Goal: Transaction & Acquisition: Purchase product/service

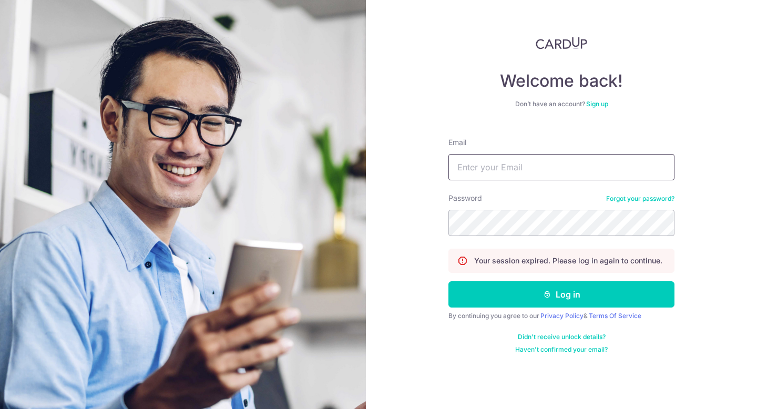
click at [609, 170] on input "Email" at bounding box center [561, 167] width 226 height 26
type input "yongxiang12@gmail.com"
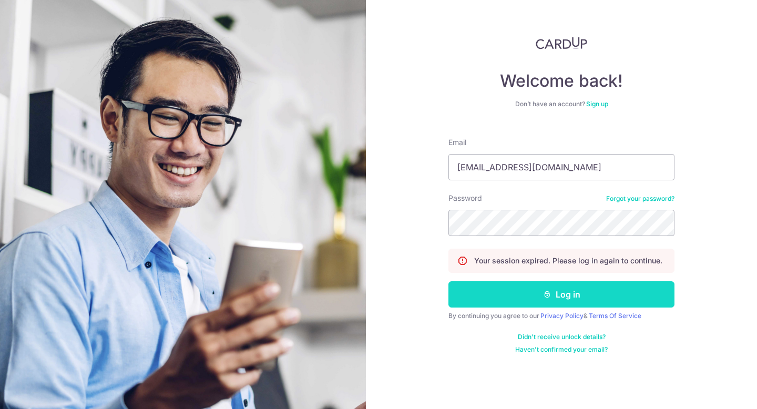
click at [533, 296] on button "Log in" at bounding box center [561, 294] width 226 height 26
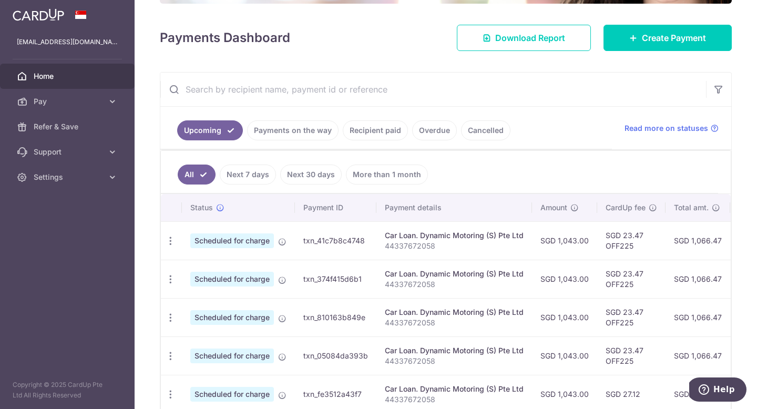
scroll to position [130, 0]
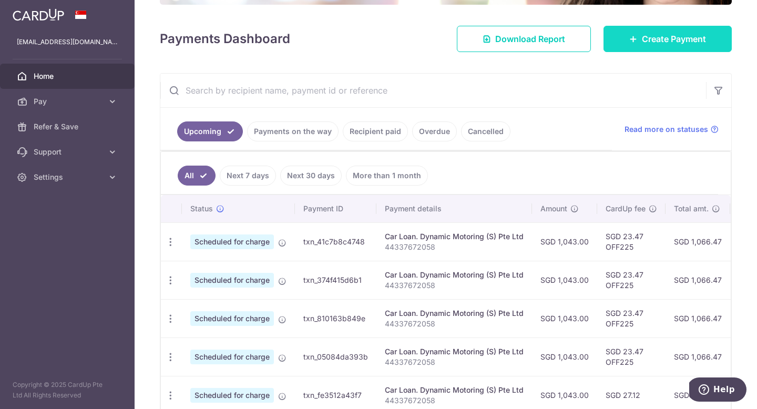
click at [651, 45] on span "Create Payment" at bounding box center [673, 39] width 64 height 13
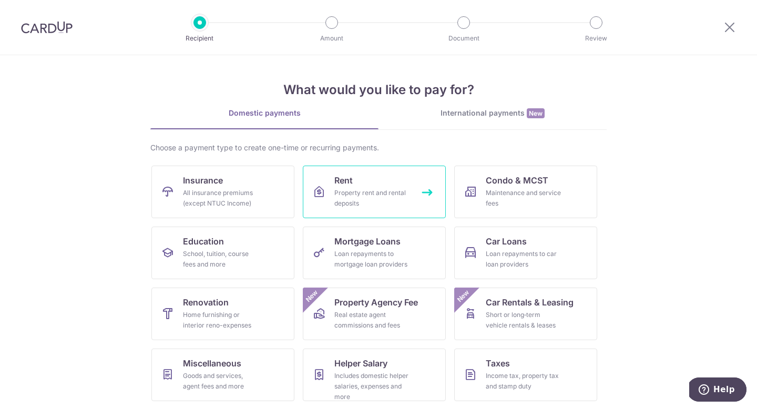
click at [379, 188] on div "Property rent and rental deposits" at bounding box center [372, 198] width 76 height 21
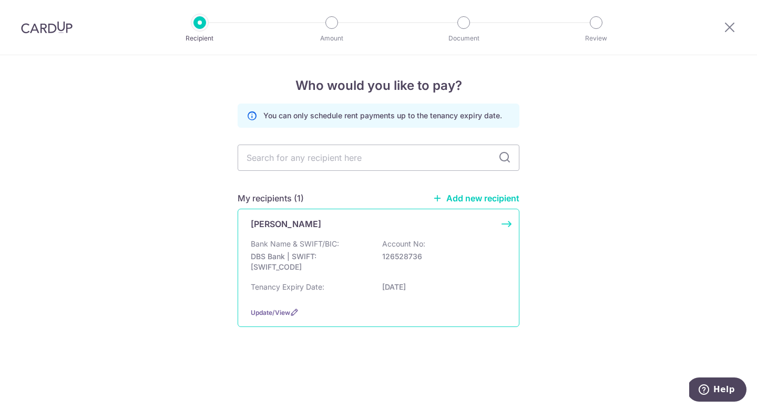
click at [356, 243] on div "Bank Name & SWIFT/BIC: DBS Bank | SWIFT: [SWIFT_CODE] Account No: 126528736" at bounding box center [378, 258] width 255 height 39
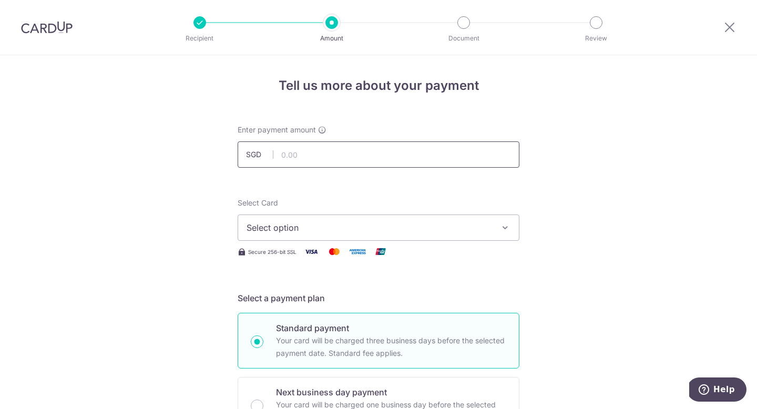
click at [342, 152] on input "text" at bounding box center [378, 154] width 282 height 26
type input "3,000.00"
click at [256, 229] on span "Select option" at bounding box center [368, 227] width 245 height 13
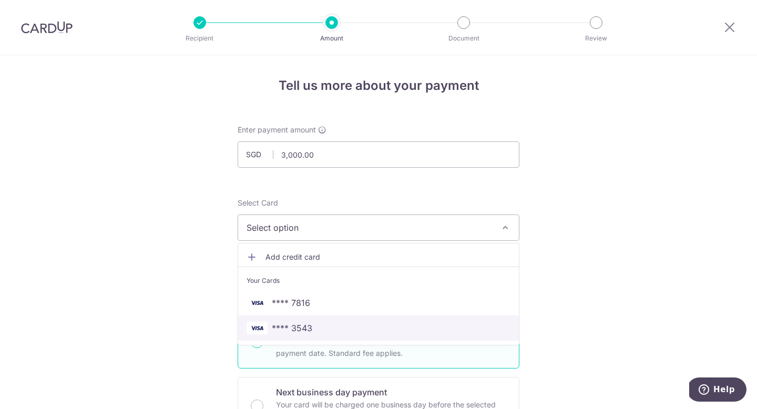
click at [261, 324] on img at bounding box center [256, 328] width 21 height 13
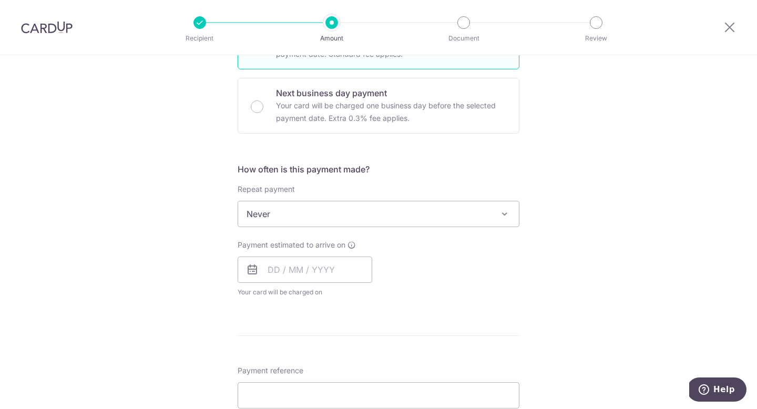
scroll to position [329, 0]
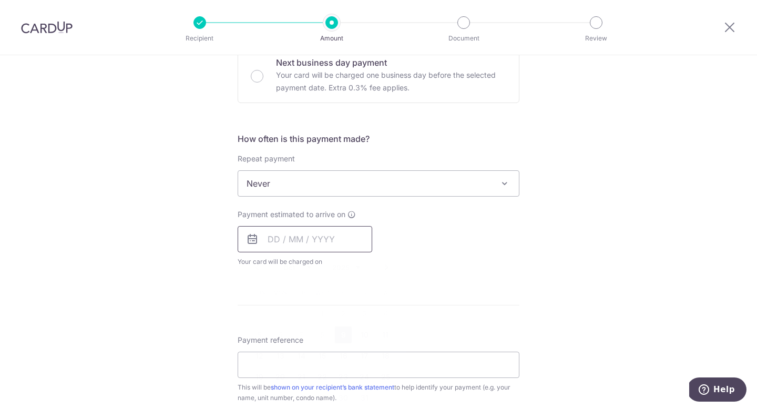
click at [294, 241] on input "text" at bounding box center [304, 239] width 134 height 26
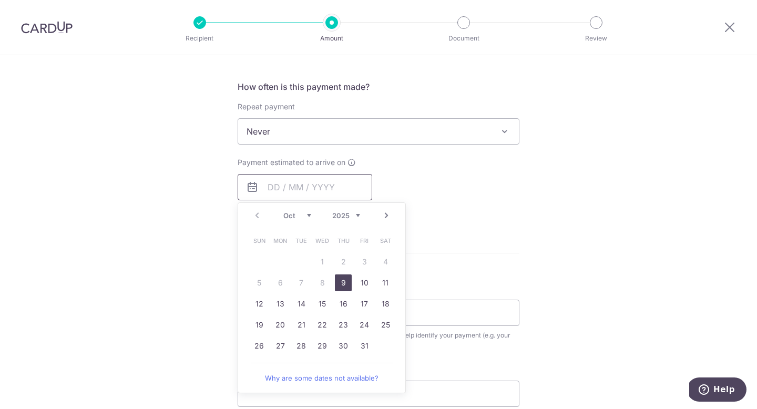
scroll to position [385, 0]
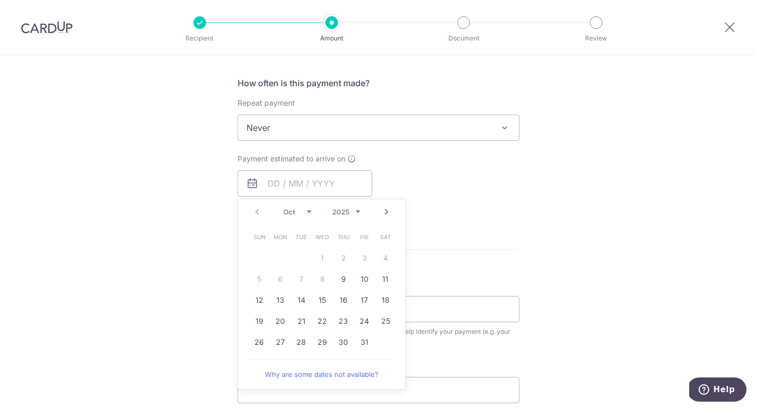
click at [385, 212] on link "Next" at bounding box center [386, 211] width 13 height 13
click at [319, 281] on link "5" at bounding box center [322, 279] width 17 height 17
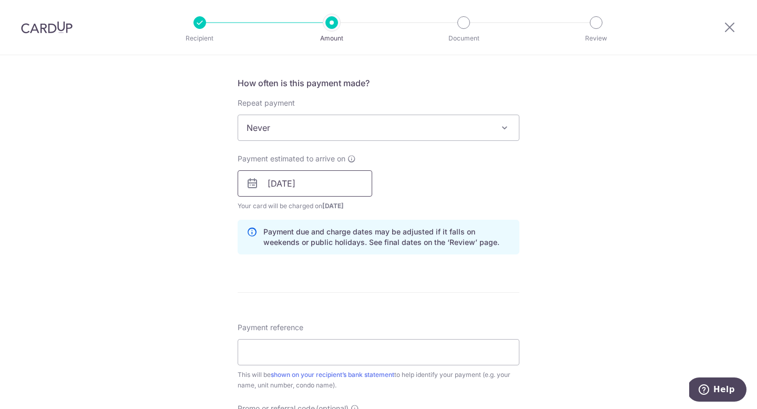
click at [326, 190] on input "05/11/2025" at bounding box center [304, 183] width 134 height 26
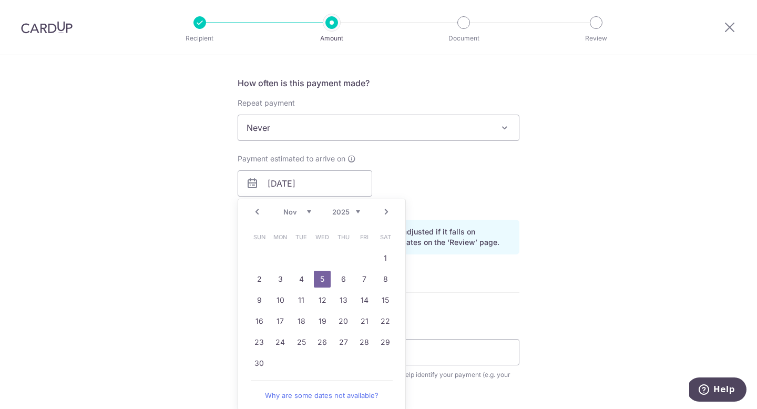
click at [388, 213] on link "Next" at bounding box center [386, 211] width 13 height 13
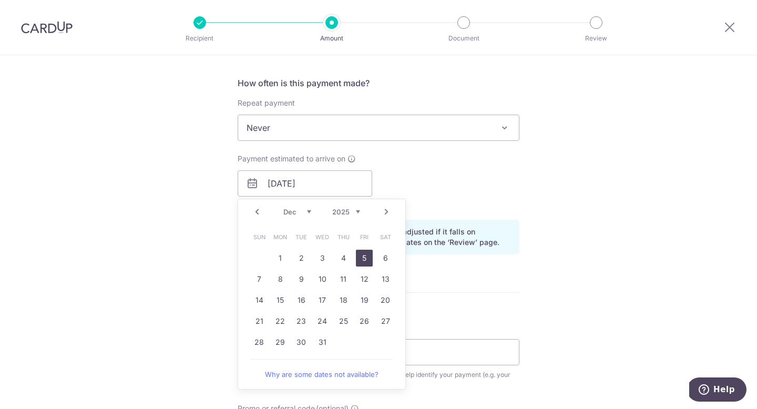
click at [363, 262] on link "5" at bounding box center [364, 258] width 17 height 17
type input "05/12/2025"
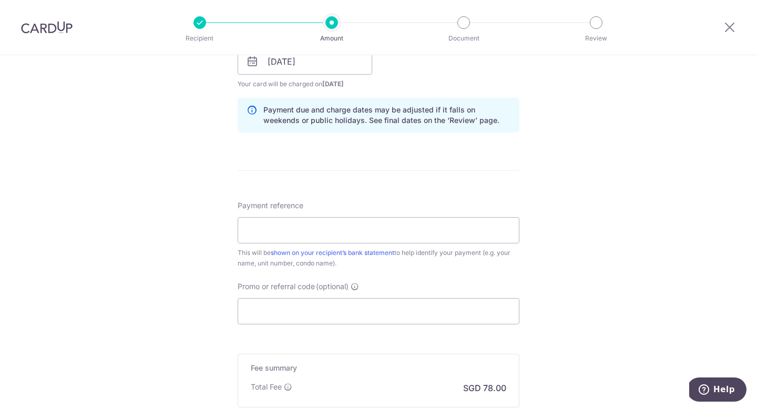
scroll to position [551, 0]
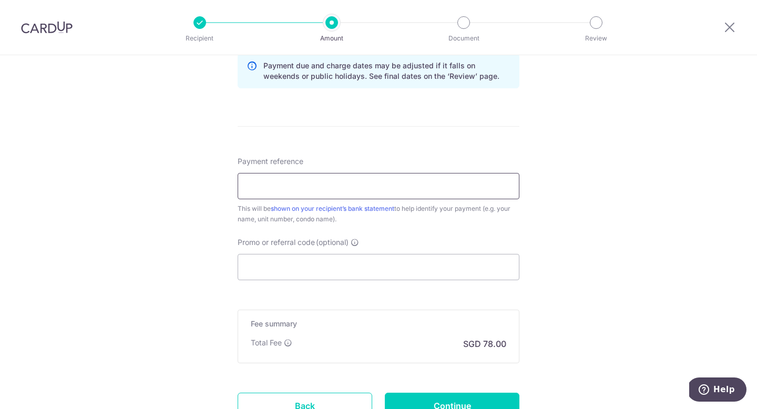
click at [349, 191] on input "Payment reference" at bounding box center [378, 186] width 282 height 26
click at [171, 204] on div "Tell us more about your payment Enter payment amount SGD 3,000.00 3000.00 Selec…" at bounding box center [378, 0] width 757 height 993
click at [268, 186] on input "Payment reference" at bounding box center [378, 186] width 282 height 26
type input "Watertown Rent"
click at [279, 265] on input "Promo or referral code (optional)" at bounding box center [378, 267] width 282 height 26
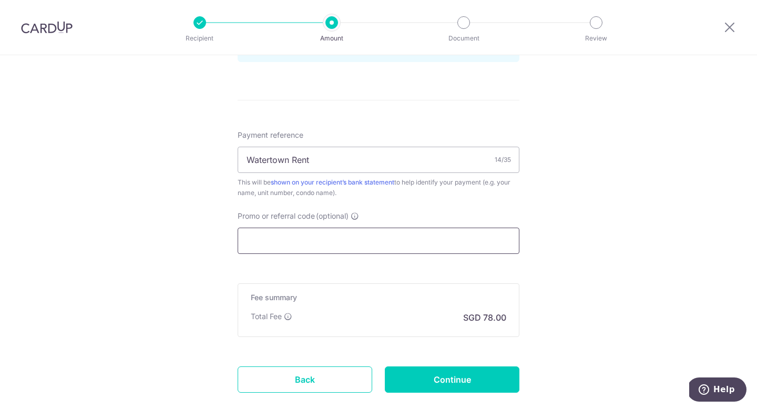
scroll to position [581, 0]
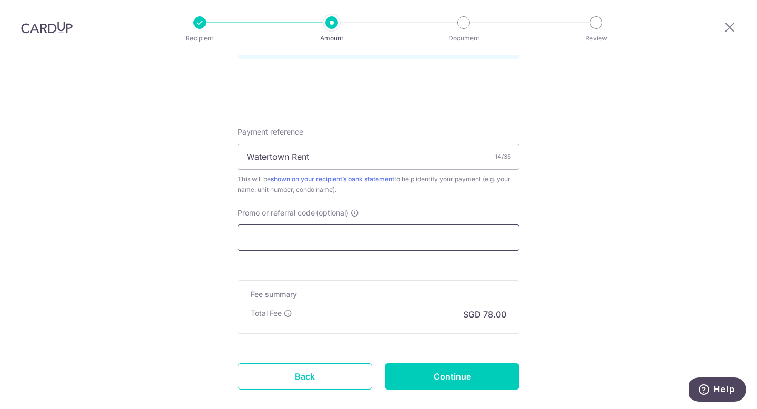
click at [417, 241] on input "Promo or referral code (optional)" at bounding box center [378, 237] width 282 height 26
paste input "SAVERENT179"
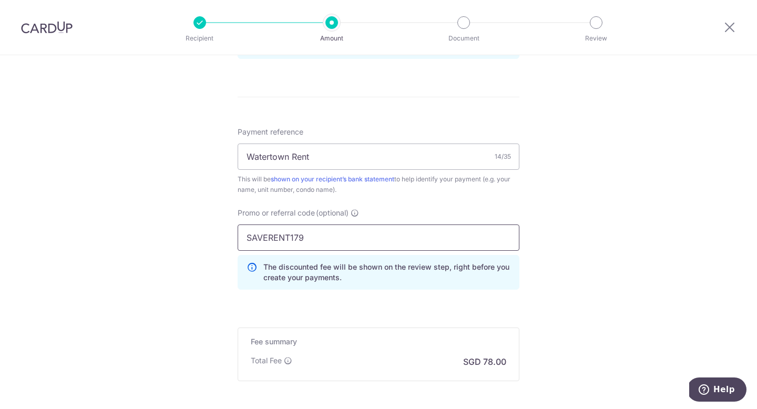
type input "SAVERENT179"
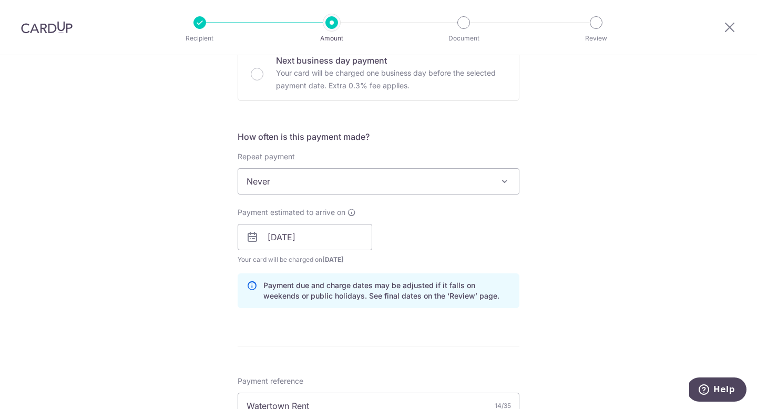
scroll to position [305, 0]
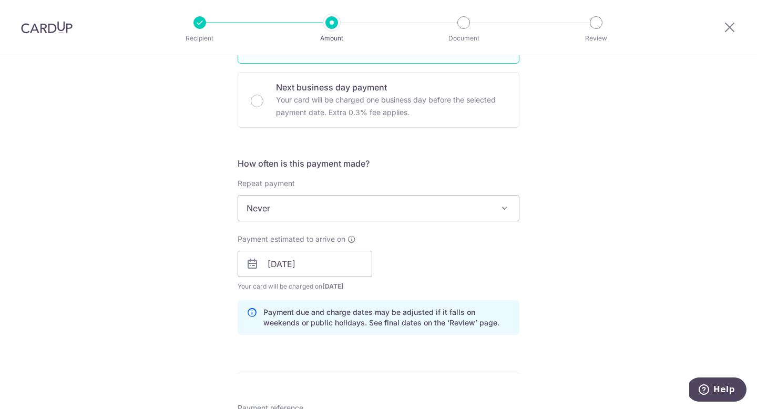
click at [312, 202] on span "Never" at bounding box center [378, 207] width 281 height 25
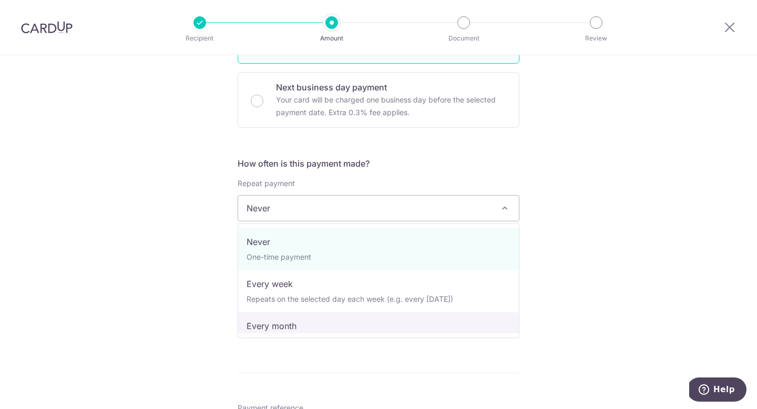
select select "3"
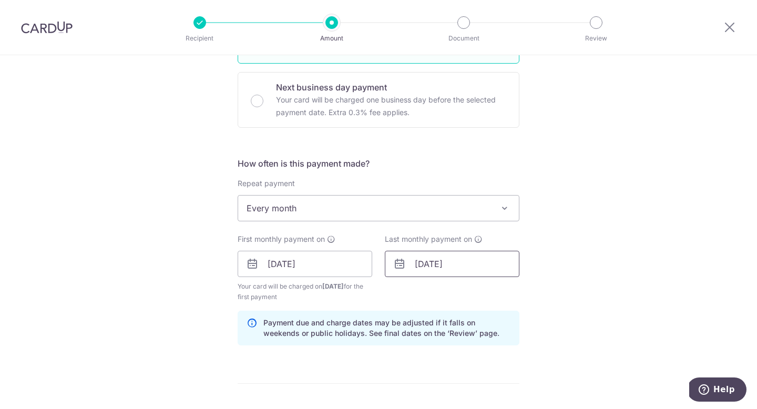
click at [439, 271] on input "04/04/2026" at bounding box center [452, 264] width 134 height 26
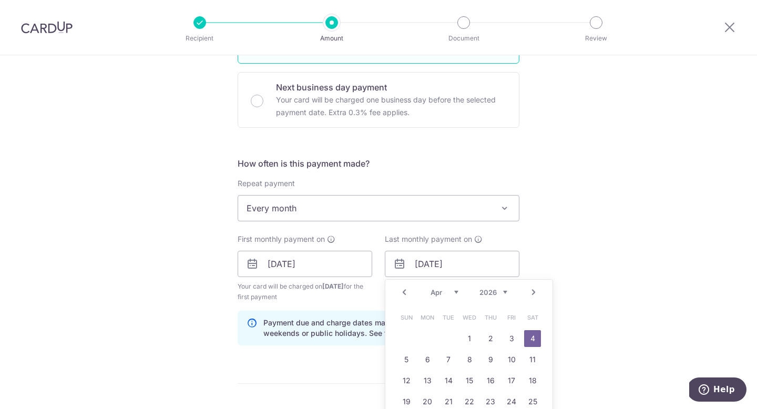
click at [406, 294] on link "Prev" at bounding box center [404, 292] width 13 height 13
click at [491, 336] on link "5" at bounding box center [490, 338] width 17 height 17
type input "05/03/2026"
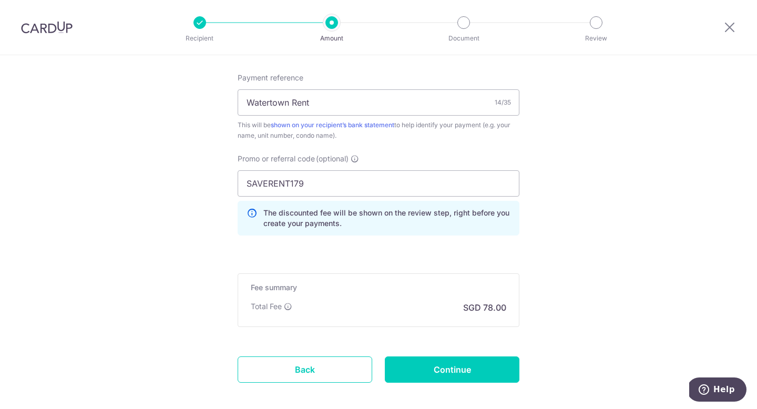
scroll to position [698, 0]
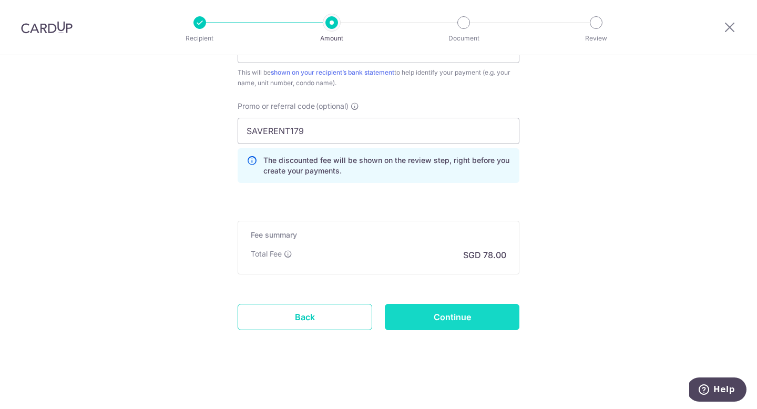
click at [430, 324] on input "Continue" at bounding box center [452, 317] width 134 height 26
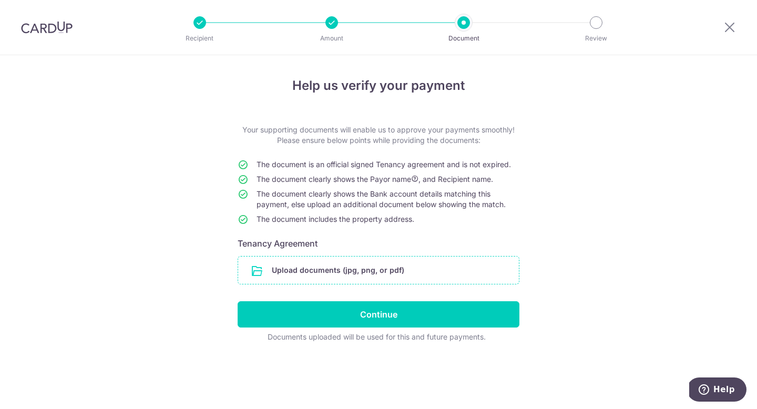
click at [408, 273] on input "file" at bounding box center [378, 269] width 281 height 27
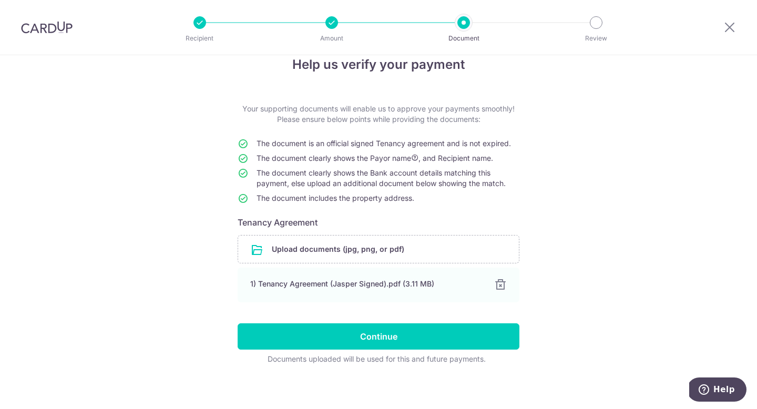
scroll to position [26, 0]
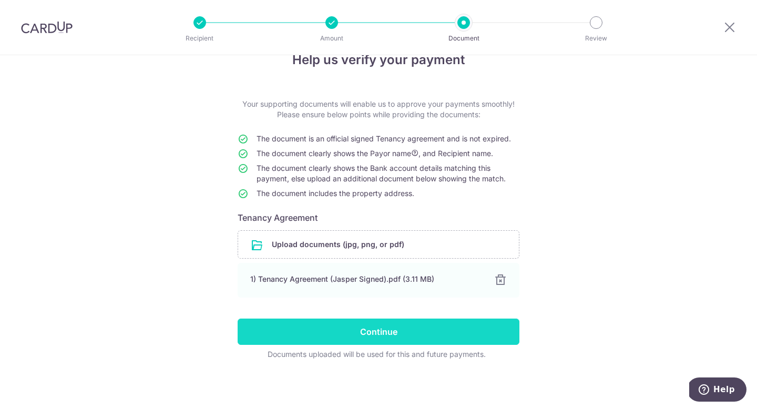
click at [459, 340] on input "Continue" at bounding box center [378, 331] width 282 height 26
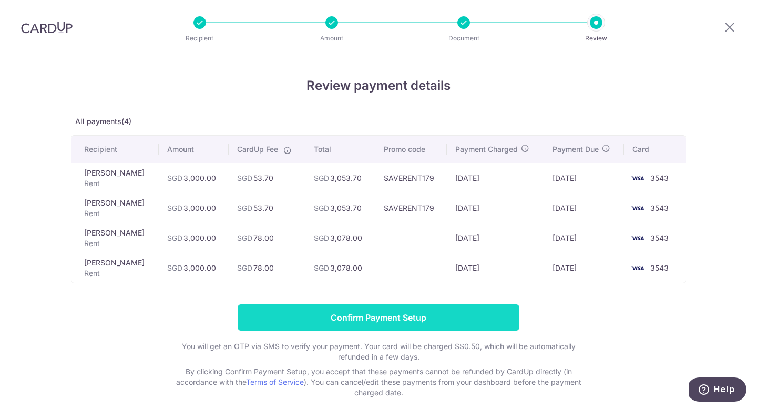
click at [303, 322] on input "Confirm Payment Setup" at bounding box center [378, 317] width 282 height 26
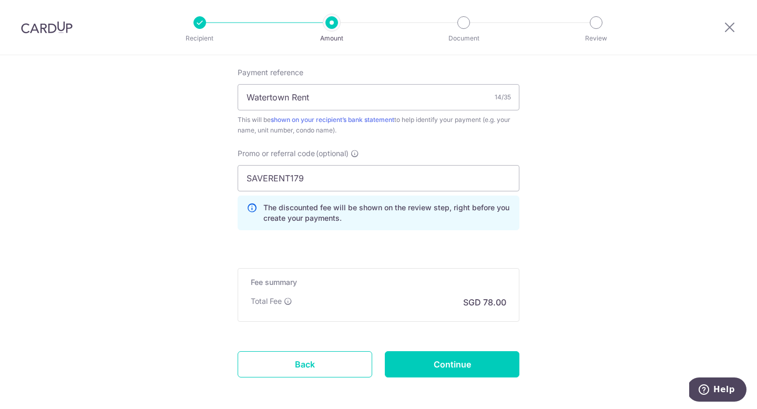
scroll to position [635, 0]
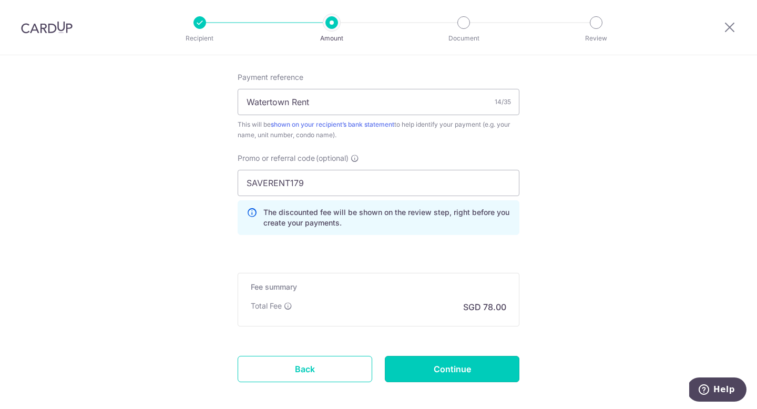
click at [434, 372] on input "Continue" at bounding box center [452, 369] width 134 height 26
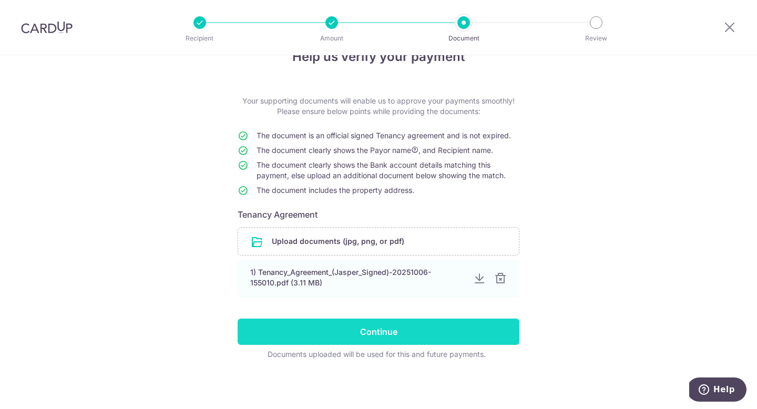
scroll to position [29, 0]
click at [406, 327] on input "Continue" at bounding box center [378, 331] width 282 height 26
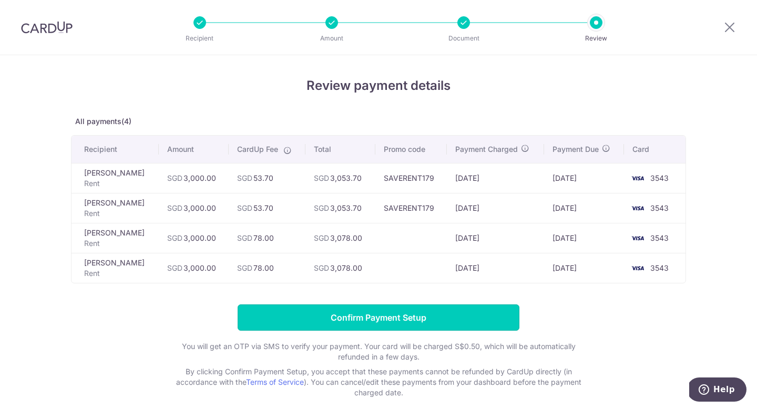
click at [406, 327] on input "Confirm Payment Setup" at bounding box center [378, 317] width 282 height 26
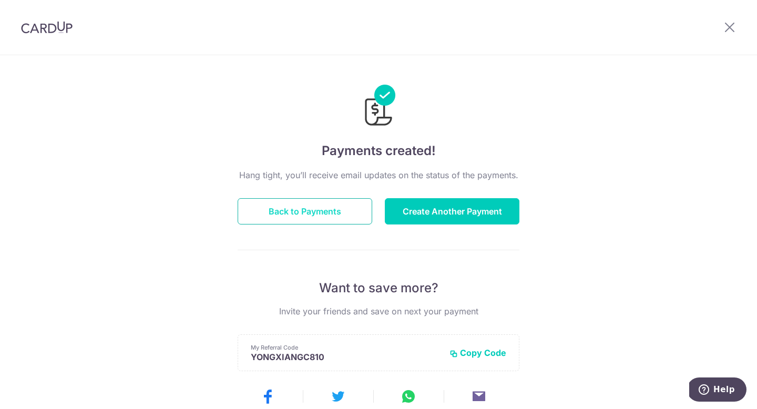
click at [284, 209] on button "Back to Payments" at bounding box center [304, 211] width 134 height 26
